Goal: Check status: Check status

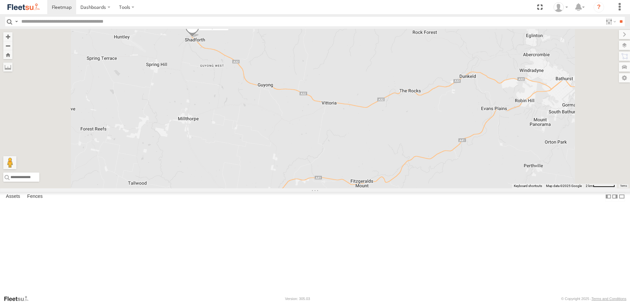
click at [199, 37] on span at bounding box center [192, 28] width 14 height 18
click at [273, 110] on div "Rural (T08 - [PERSON_NAME]) Blacktown #1 (T09 - [PERSON_NAME]) Blacktown #2 (T0…" at bounding box center [315, 108] width 630 height 159
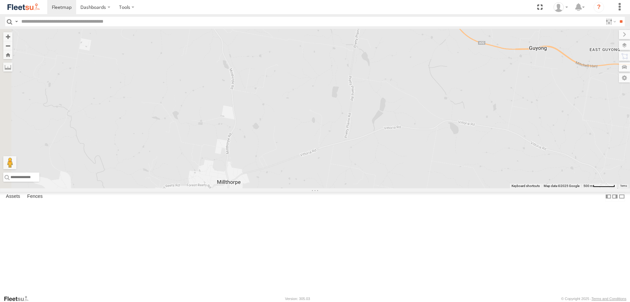
drag, startPoint x: 247, startPoint y: 49, endPoint x: 346, endPoint y: 71, distance: 101.2
click at [346, 71] on div "Rural (T08 - Matt) Blacktown #1 (T09 - Brian) Blacktown #2 (T05 - Tony) Revesby…" at bounding box center [315, 108] width 630 height 159
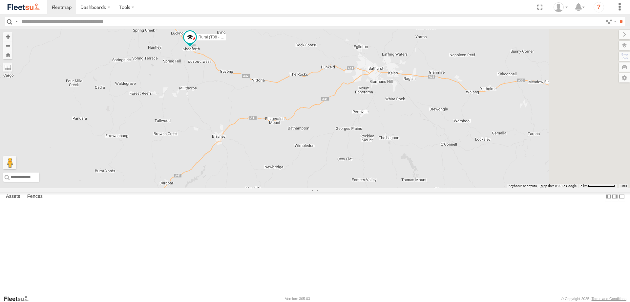
drag, startPoint x: 462, startPoint y: 164, endPoint x: 337, endPoint y: 154, distance: 125.7
click at [337, 154] on div "Rural (T08 - Matt) Blacktown #1 (T09 - Brian) Blacktown #2 (T05 - Tony) Revesby…" at bounding box center [315, 108] width 630 height 159
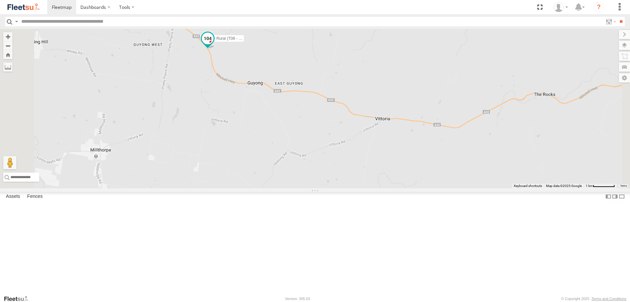
click at [214, 44] on span at bounding box center [208, 38] width 12 height 12
click at [200, 41] on label at bounding box center [193, 39] width 13 height 5
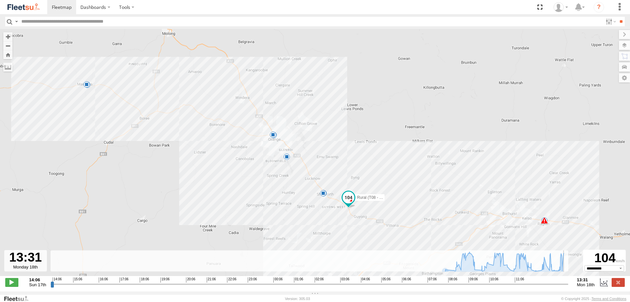
drag, startPoint x: 51, startPoint y: 287, endPoint x: 570, endPoint y: 272, distance: 519.6
type input "**********"
click at [569, 281] on input "range" at bounding box center [310, 284] width 518 height 6
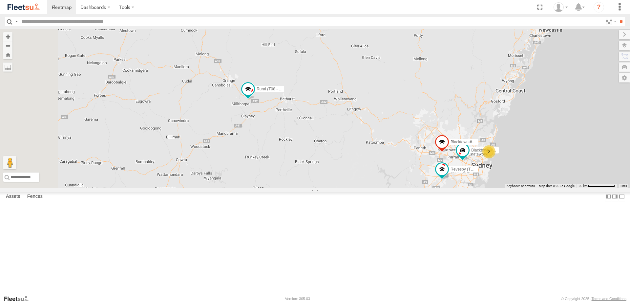
drag, startPoint x: 248, startPoint y: 158, endPoint x: 342, endPoint y: 188, distance: 98.5
click at [342, 188] on div "Rural (T08 - Matt) Blacktown #1 (T09 - Brian) Blacktown #2 (T05 - Tony) Revesby…" at bounding box center [315, 108] width 630 height 159
